Goal: Check status: Check status

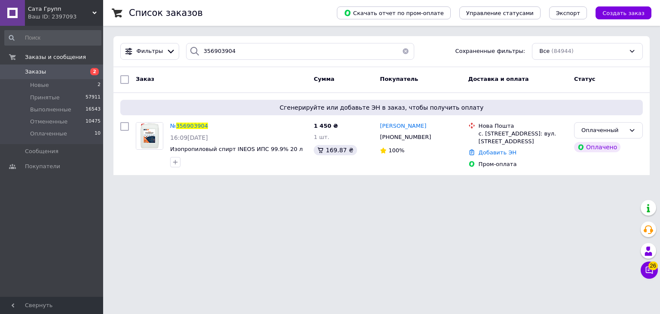
click at [93, 12] on use at bounding box center [94, 13] width 4 height 3
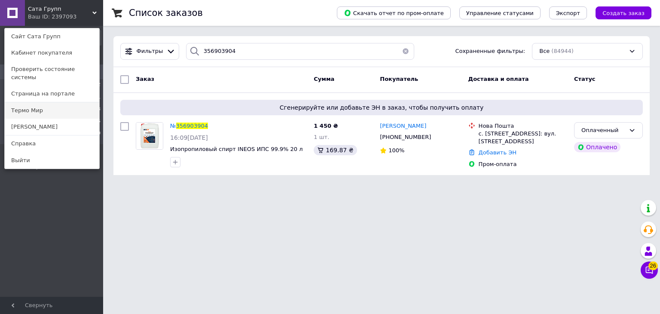
click at [28, 107] on link "Термо Мир" at bounding box center [52, 110] width 95 height 16
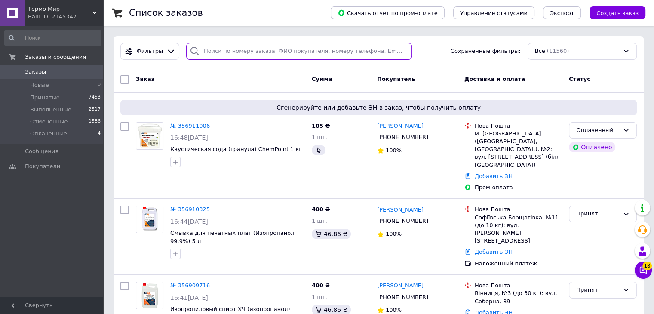
paste input "356911006"
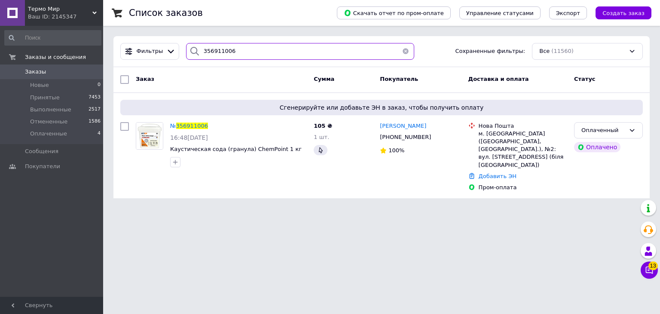
type input "356911006"
